Goal: Transaction & Acquisition: Purchase product/service

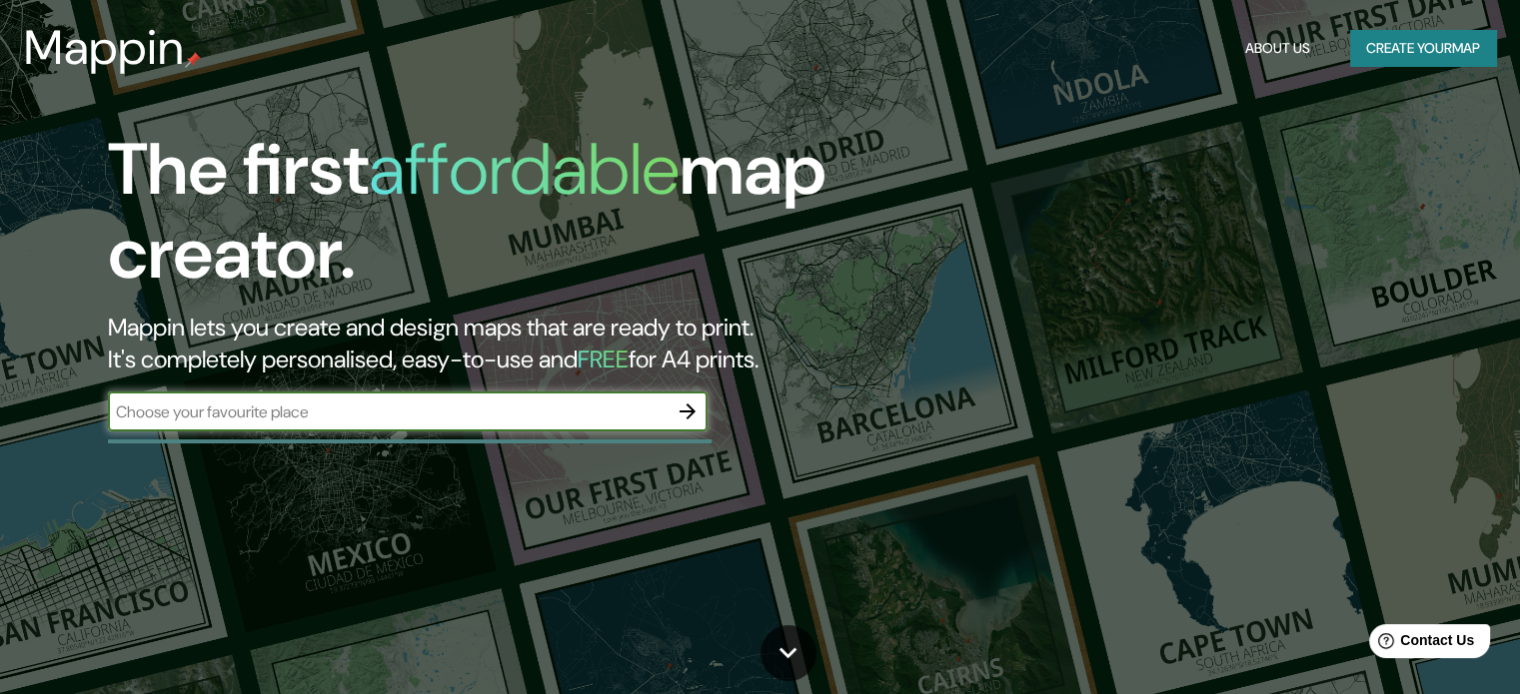
click at [500, 427] on div "​" at bounding box center [408, 412] width 600 height 40
type input "constitucion chile"
click at [1407, 45] on button "Create your map" at bounding box center [1423, 48] width 146 height 37
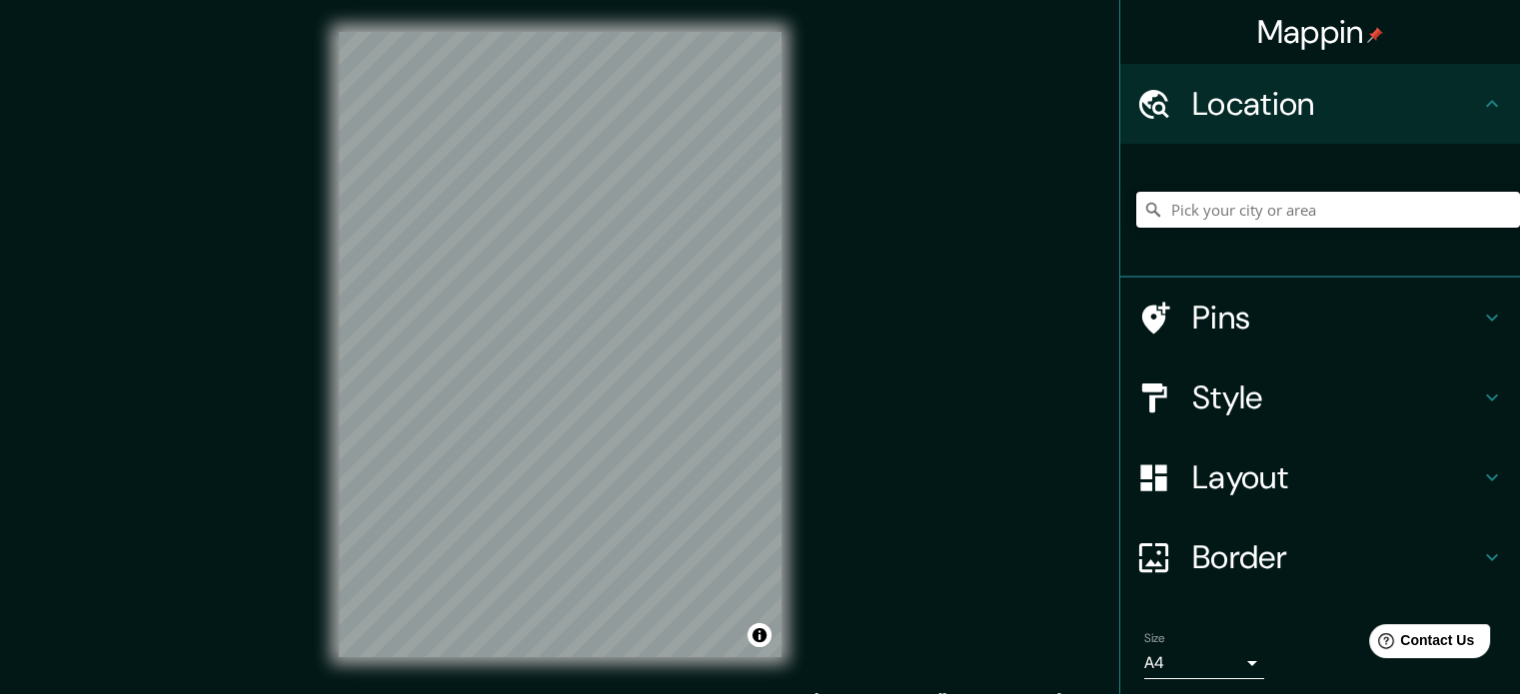
click at [1210, 211] on input "Pick your city or area" at bounding box center [1328, 210] width 384 height 36
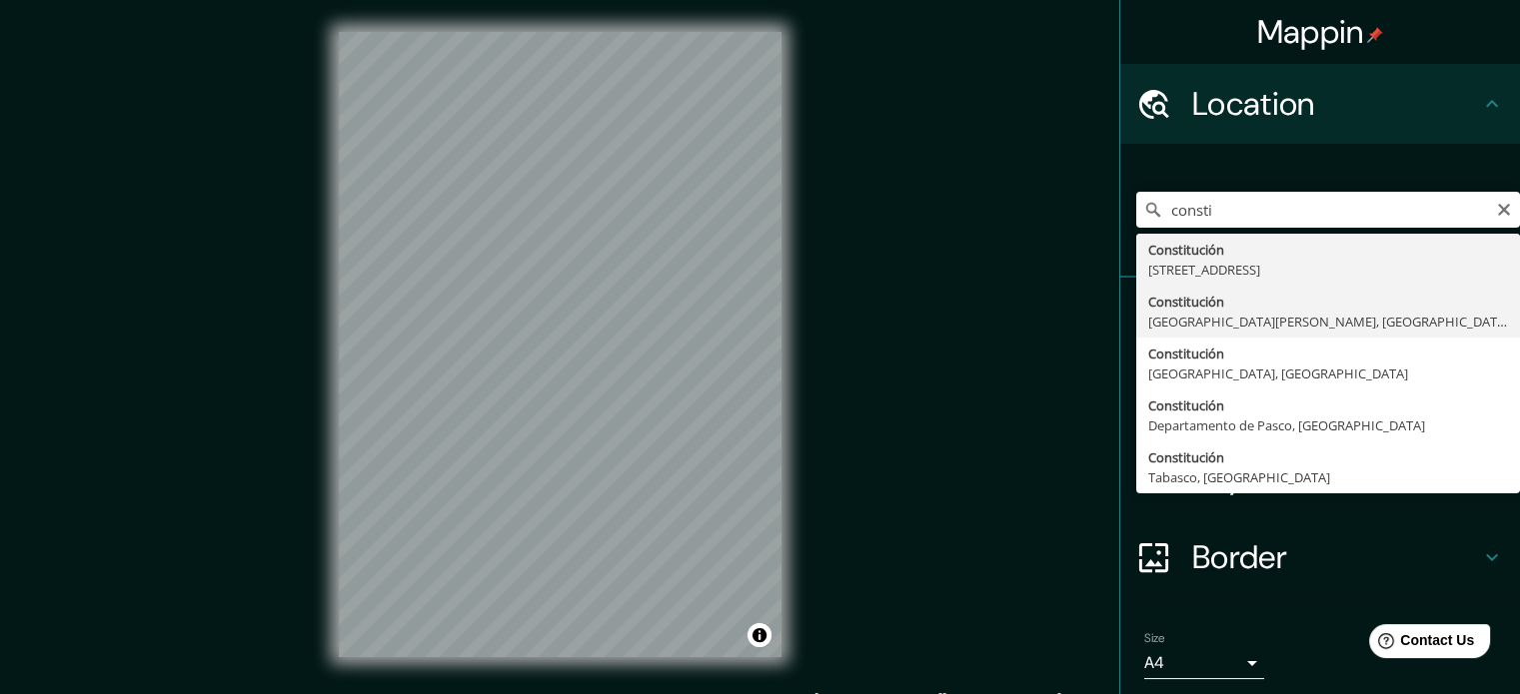
type input "[GEOGRAPHIC_DATA], [GEOGRAPHIC_DATA][PERSON_NAME], [GEOGRAPHIC_DATA]"
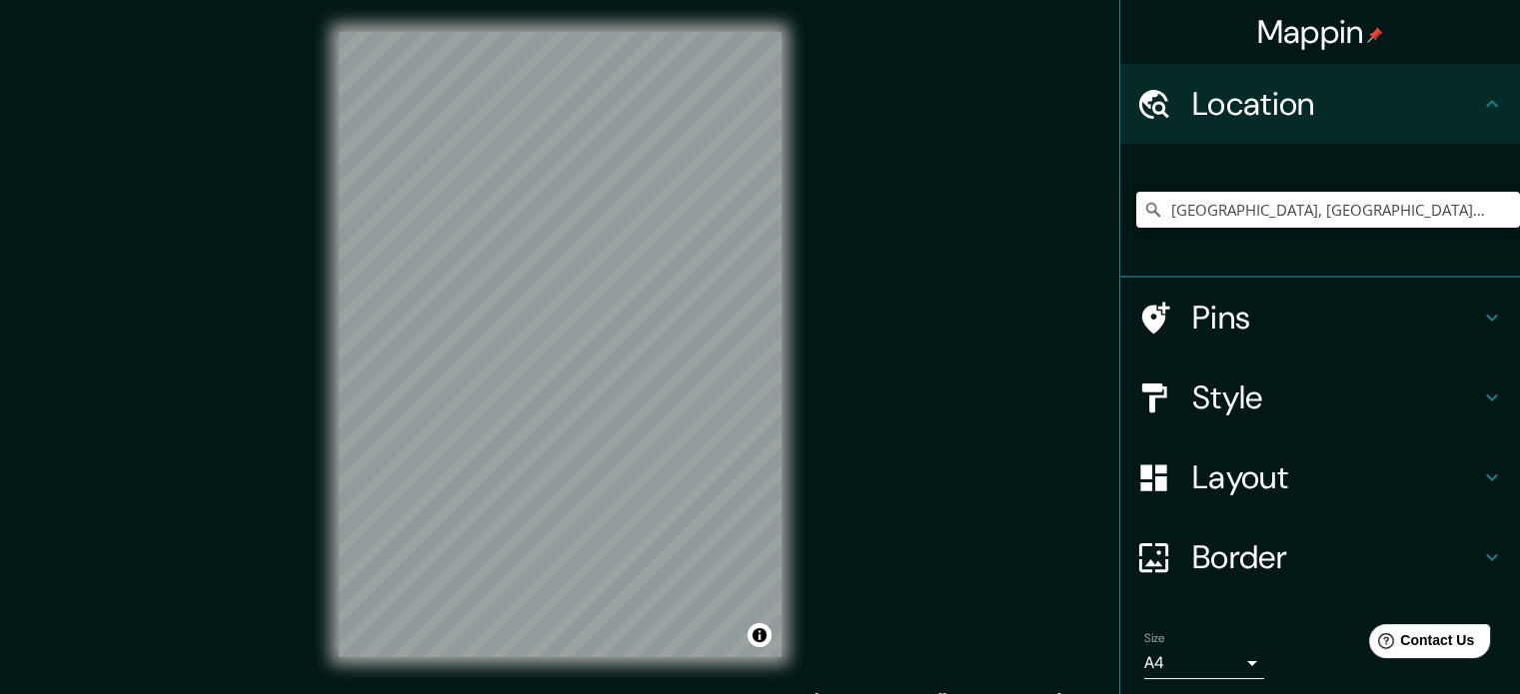
click at [1456, 404] on h4 "Style" at bounding box center [1336, 398] width 288 height 40
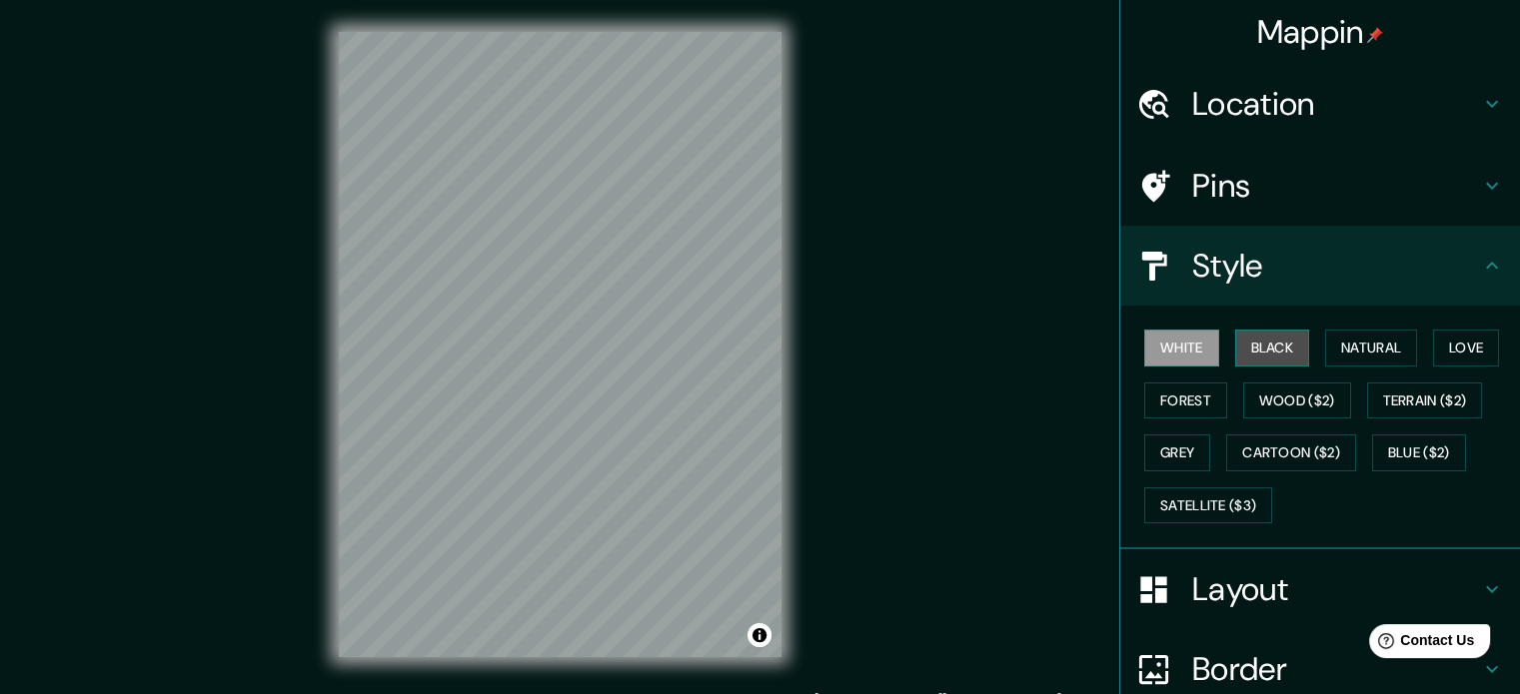
click at [1260, 357] on button "Black" at bounding box center [1272, 348] width 75 height 37
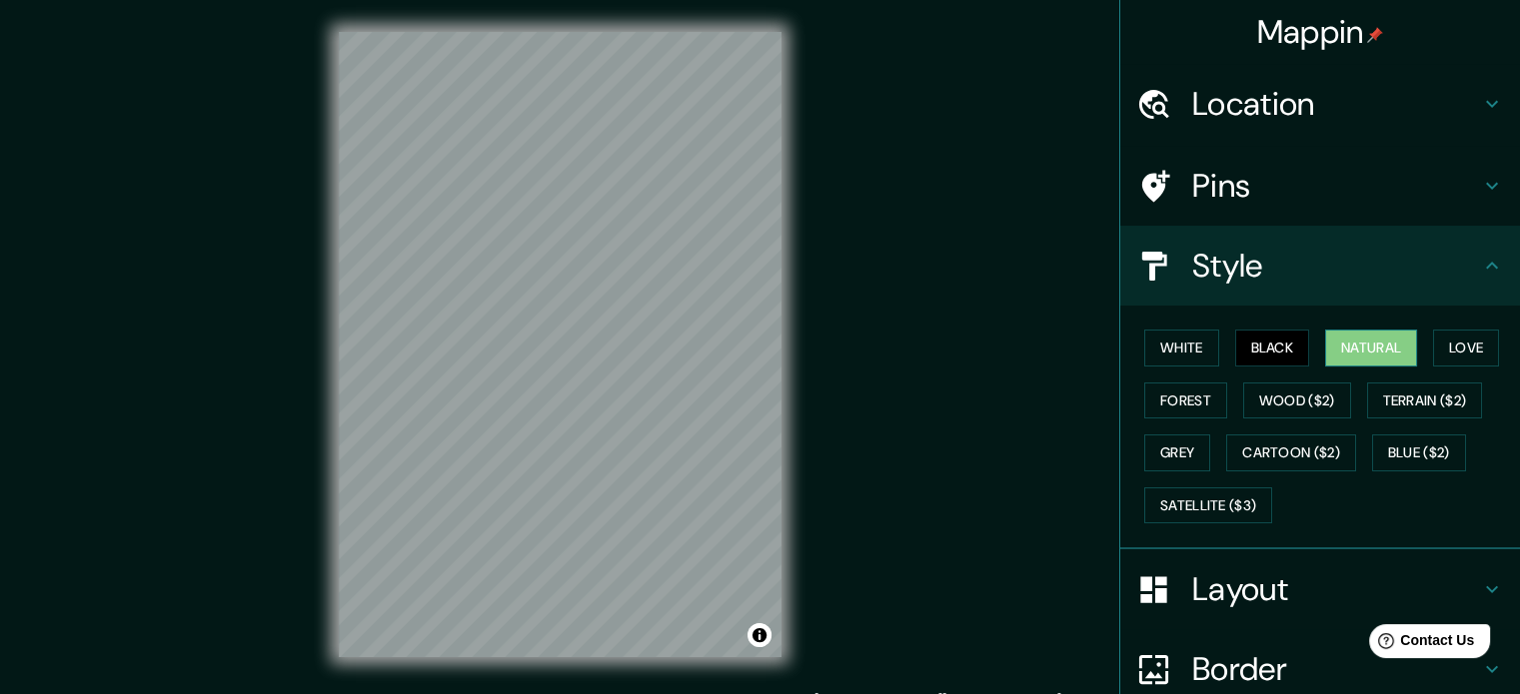
click at [1360, 348] on button "Natural" at bounding box center [1371, 348] width 92 height 37
click at [1163, 349] on button "White" at bounding box center [1181, 348] width 75 height 37
